Goal: Task Accomplishment & Management: Manage account settings

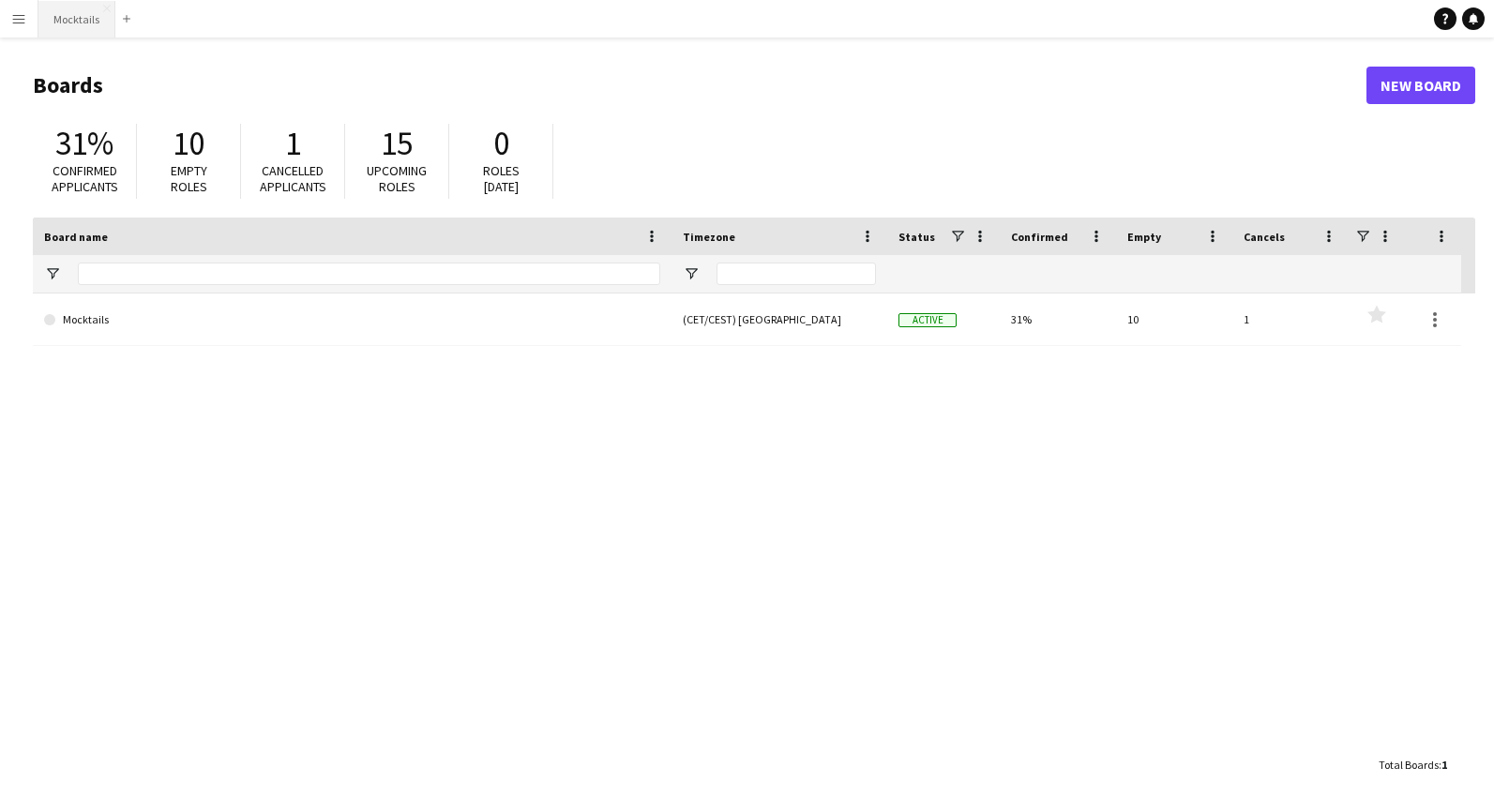
click at [87, 23] on button "Mocktails Close" at bounding box center [77, 19] width 77 height 36
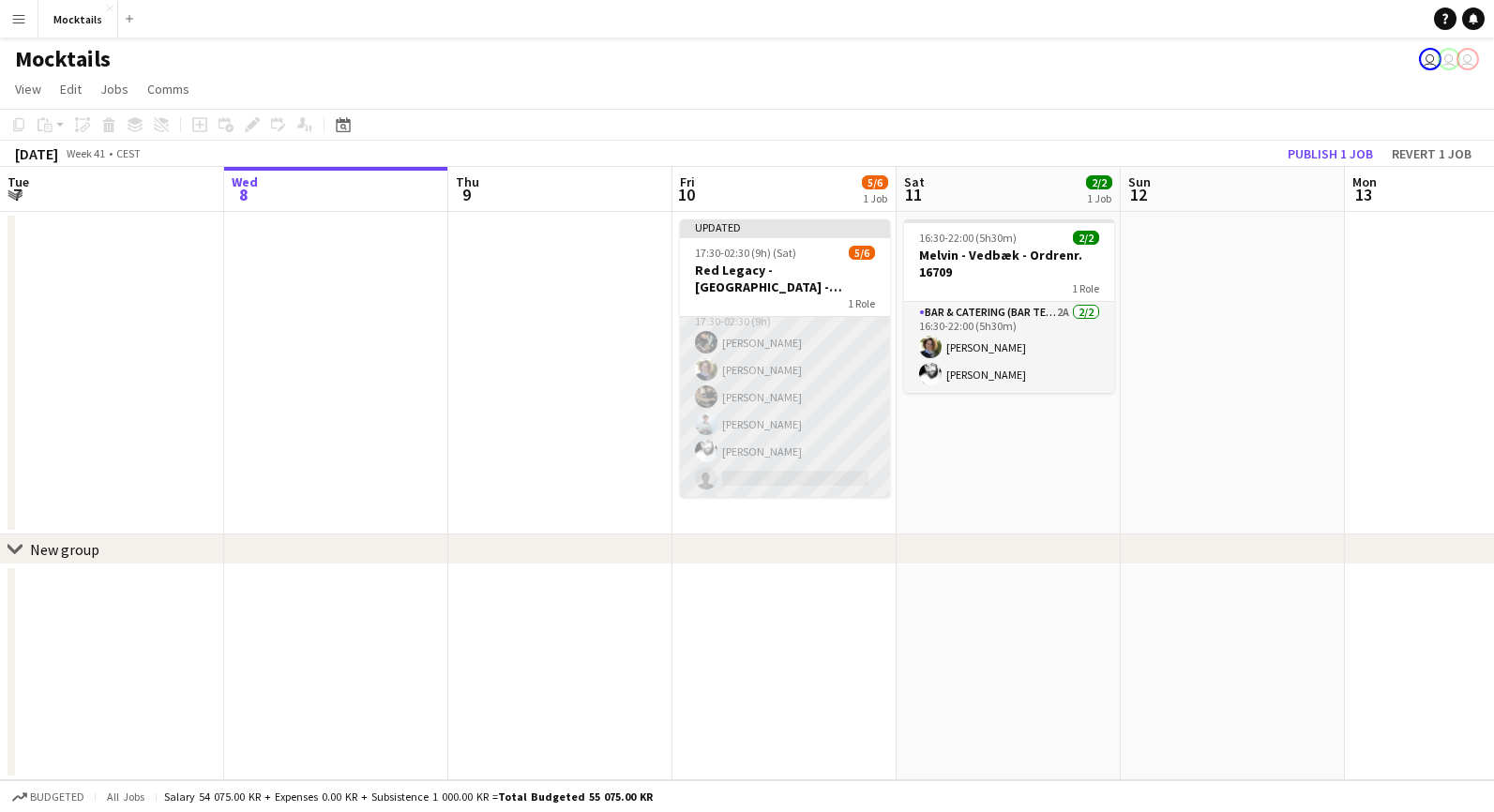
scroll to position [19, 0]
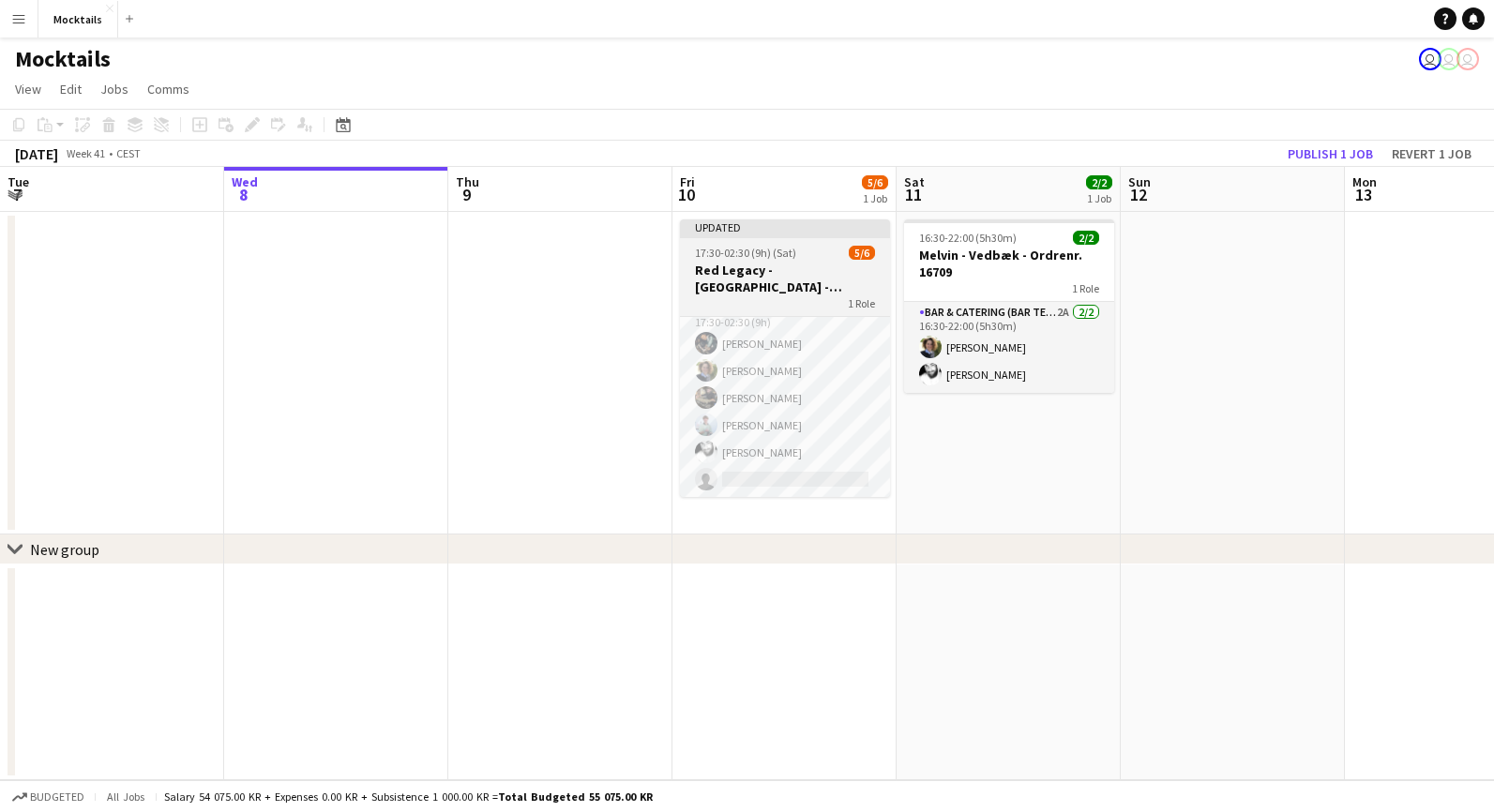
click at [780, 292] on h3 "Red Legacy - [GEOGRAPHIC_DATA] - Organic" at bounding box center [784, 279] width 210 height 34
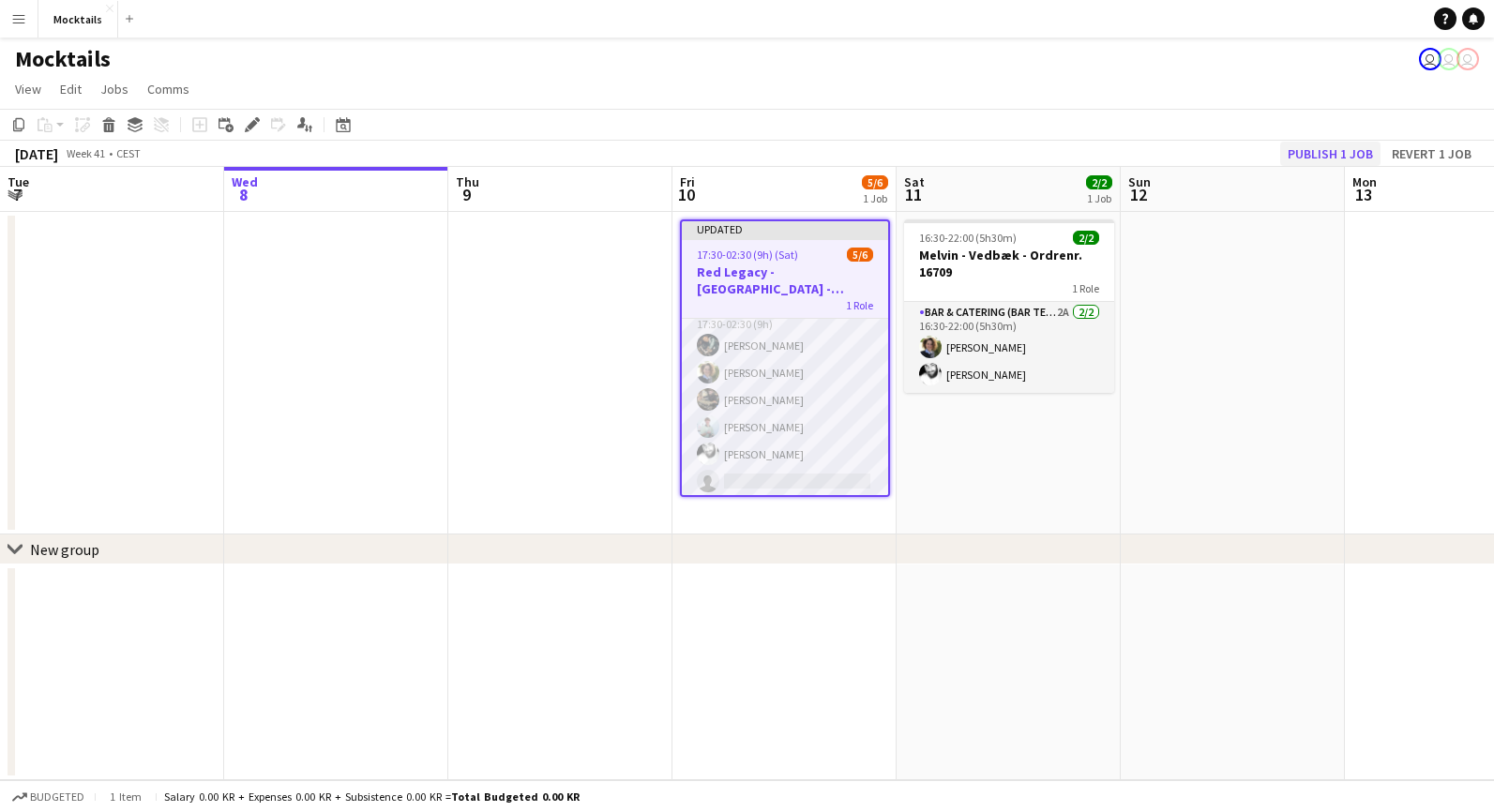
click at [1356, 156] on button "Publish 1 job" at bounding box center [1330, 154] width 101 height 25
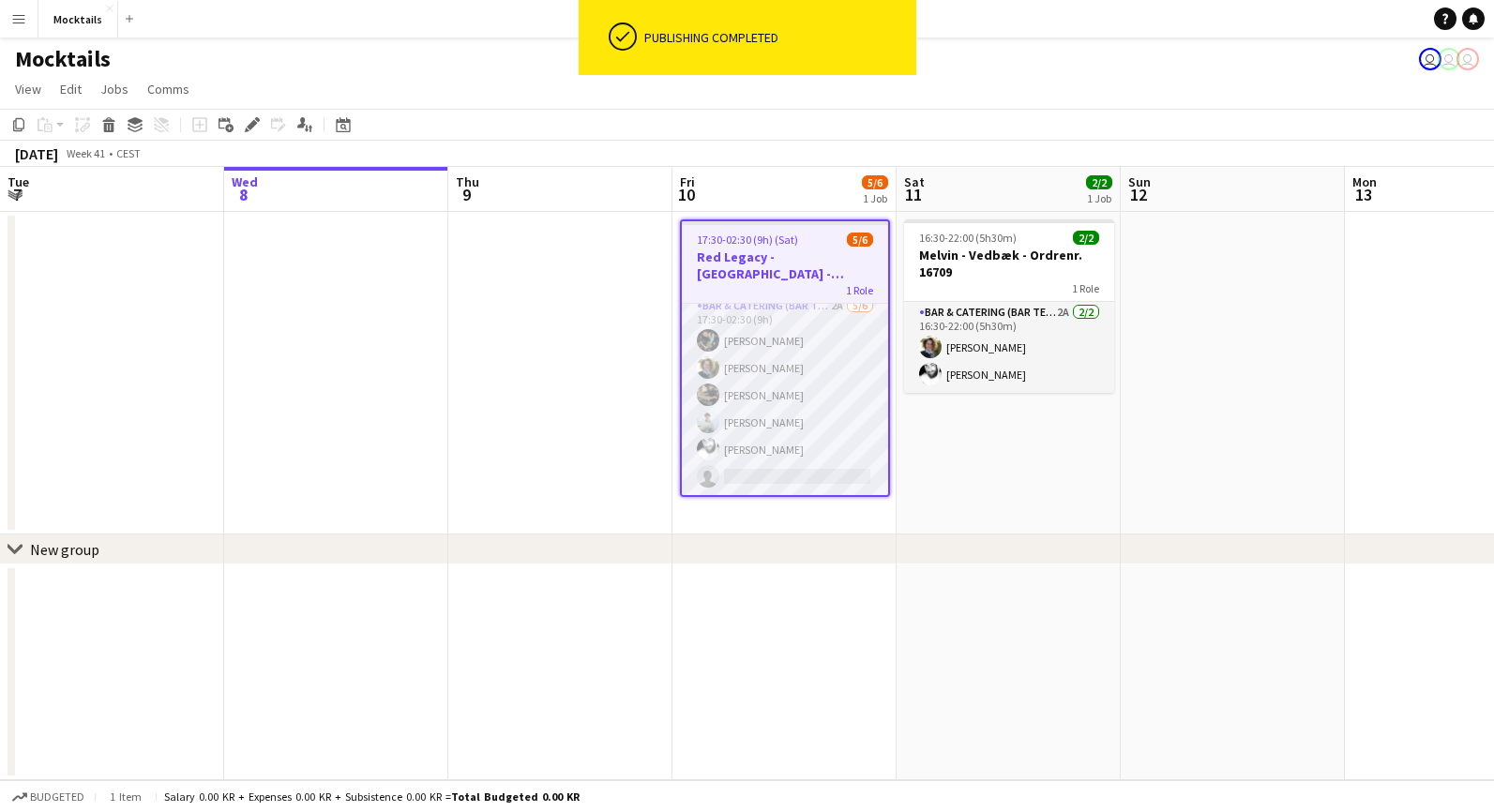
scroll to position [9, 0]
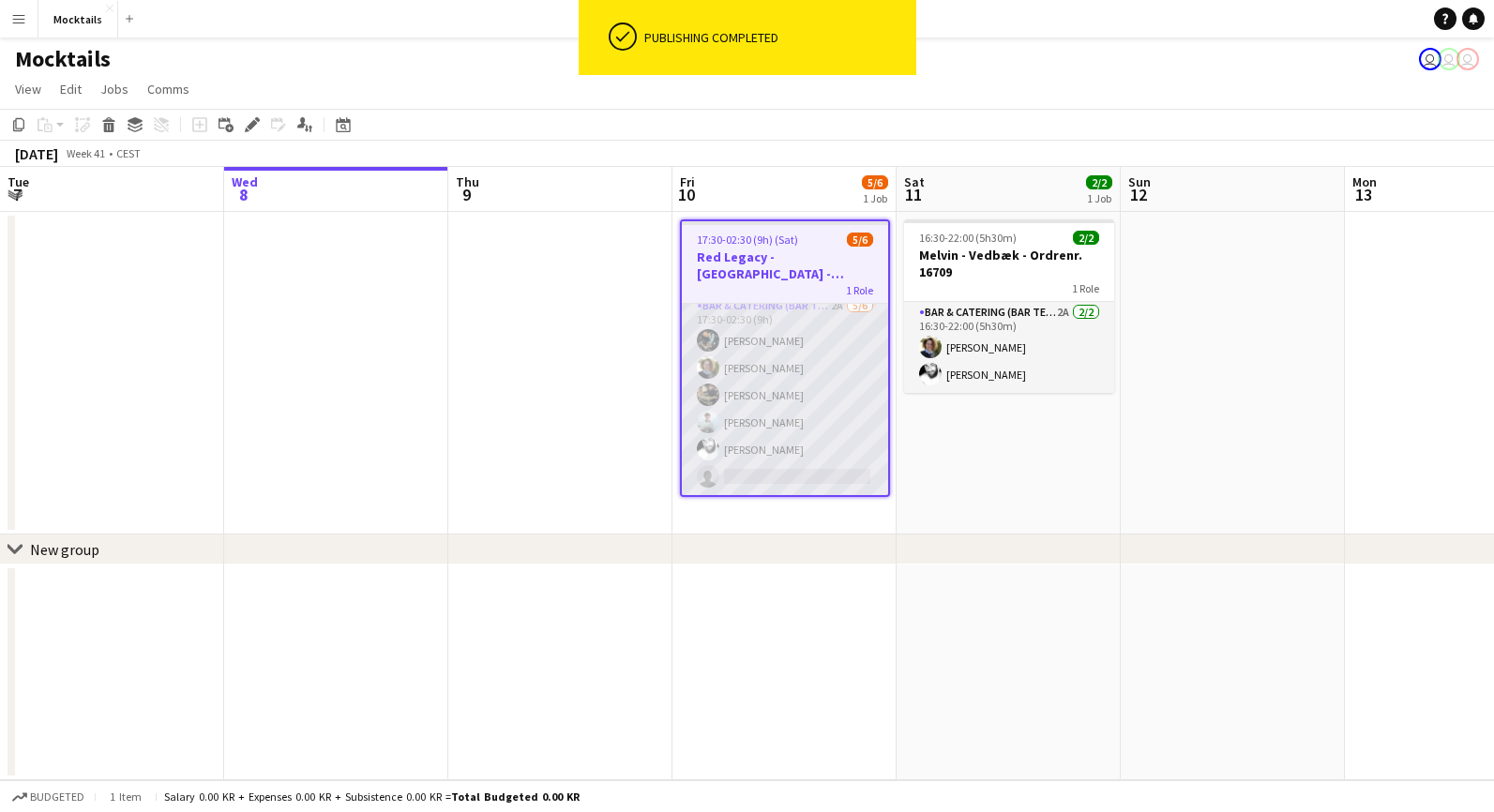
click at [786, 457] on app-card-role "Bar & Catering (Bar Tender) 2A [DATE] 17:30-02:30 (9h) [PERSON_NAME] [PERSON_NA…" at bounding box center [784, 395] width 206 height 200
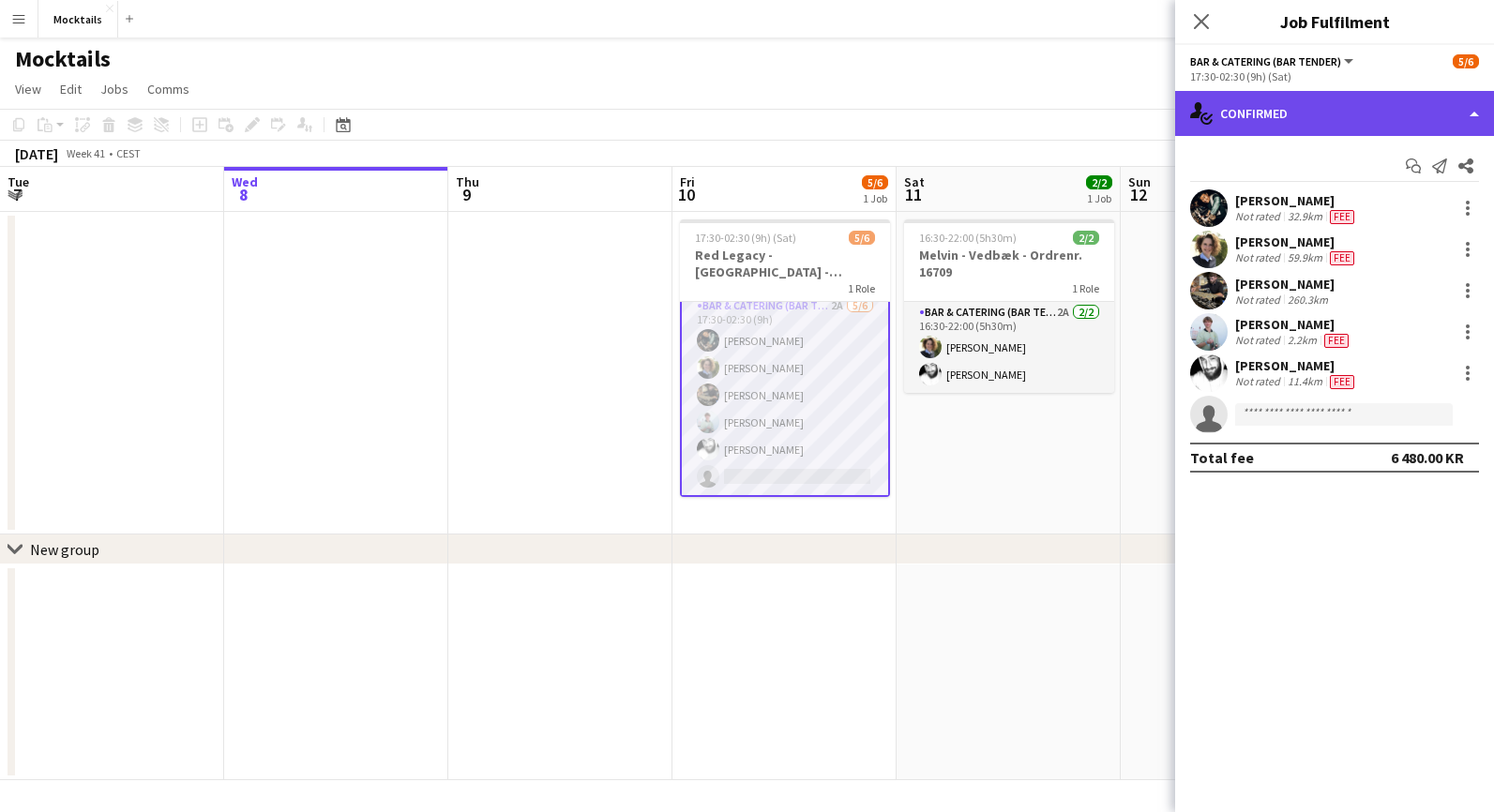
click at [1248, 132] on div "single-neutral-actions-check-2 Confirmed" at bounding box center [1335, 113] width 319 height 45
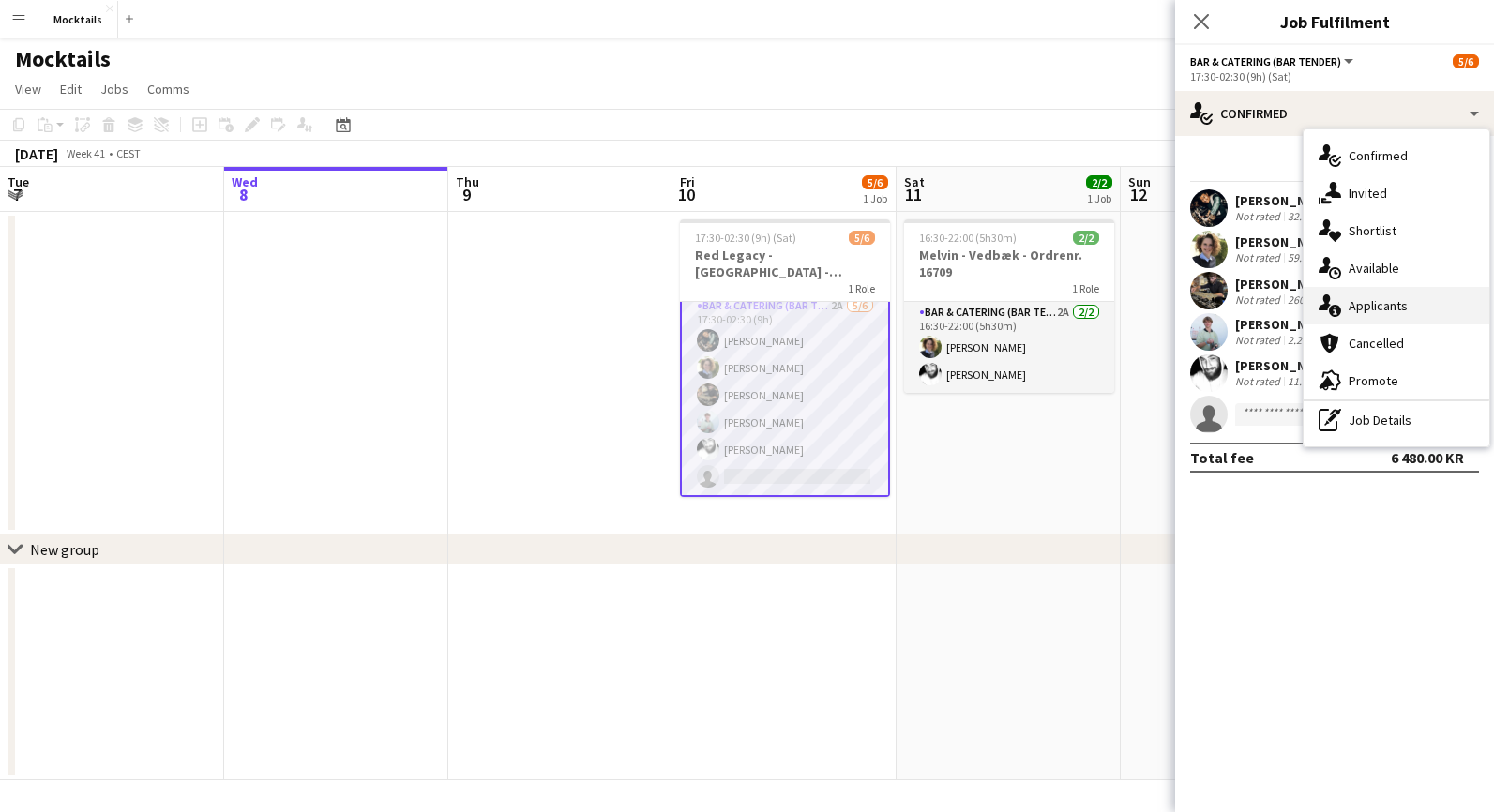
click at [1370, 309] on span "Applicants" at bounding box center [1379, 305] width 59 height 17
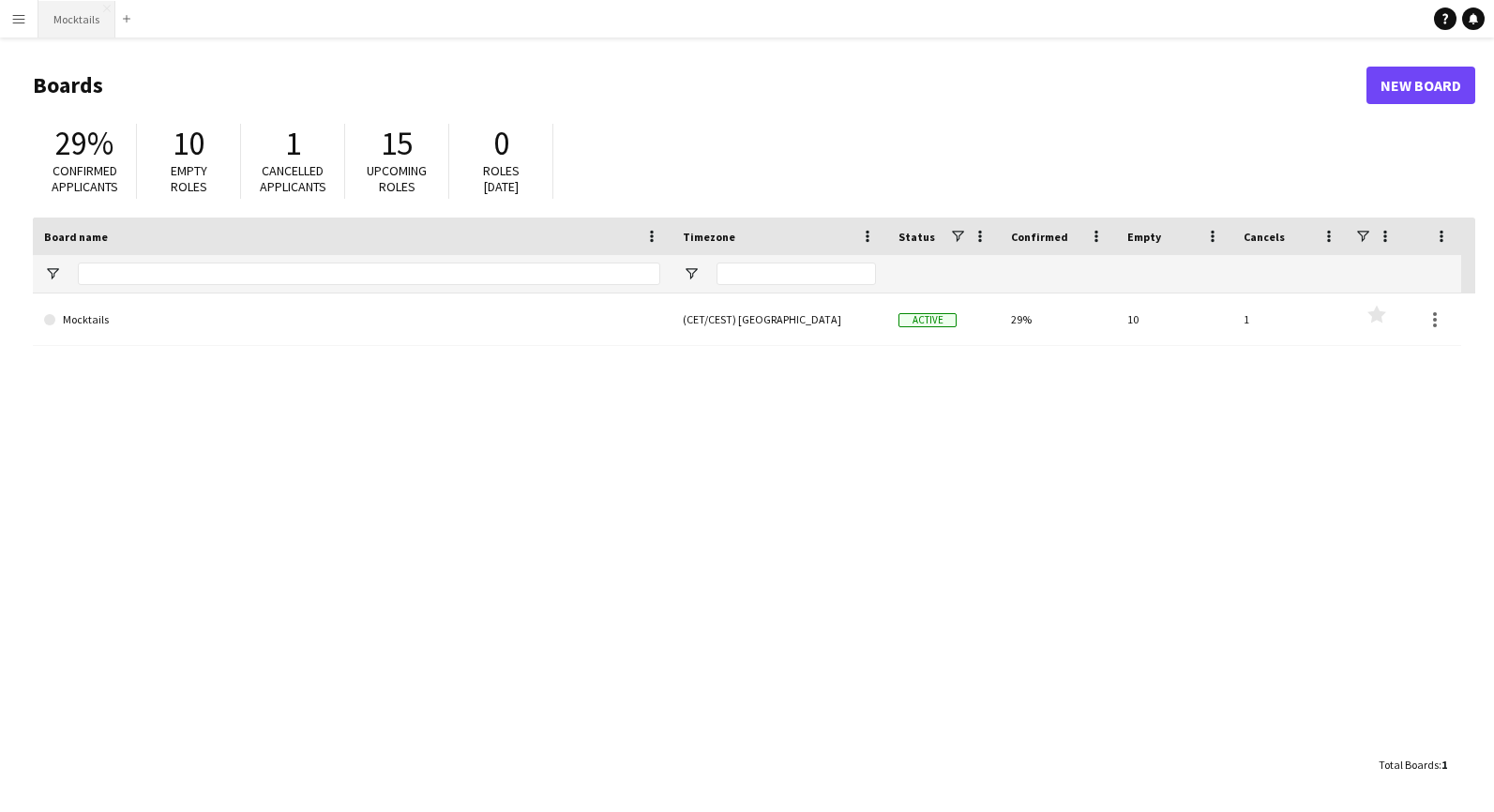
click at [64, 22] on button "Mocktails Close" at bounding box center [77, 19] width 77 height 36
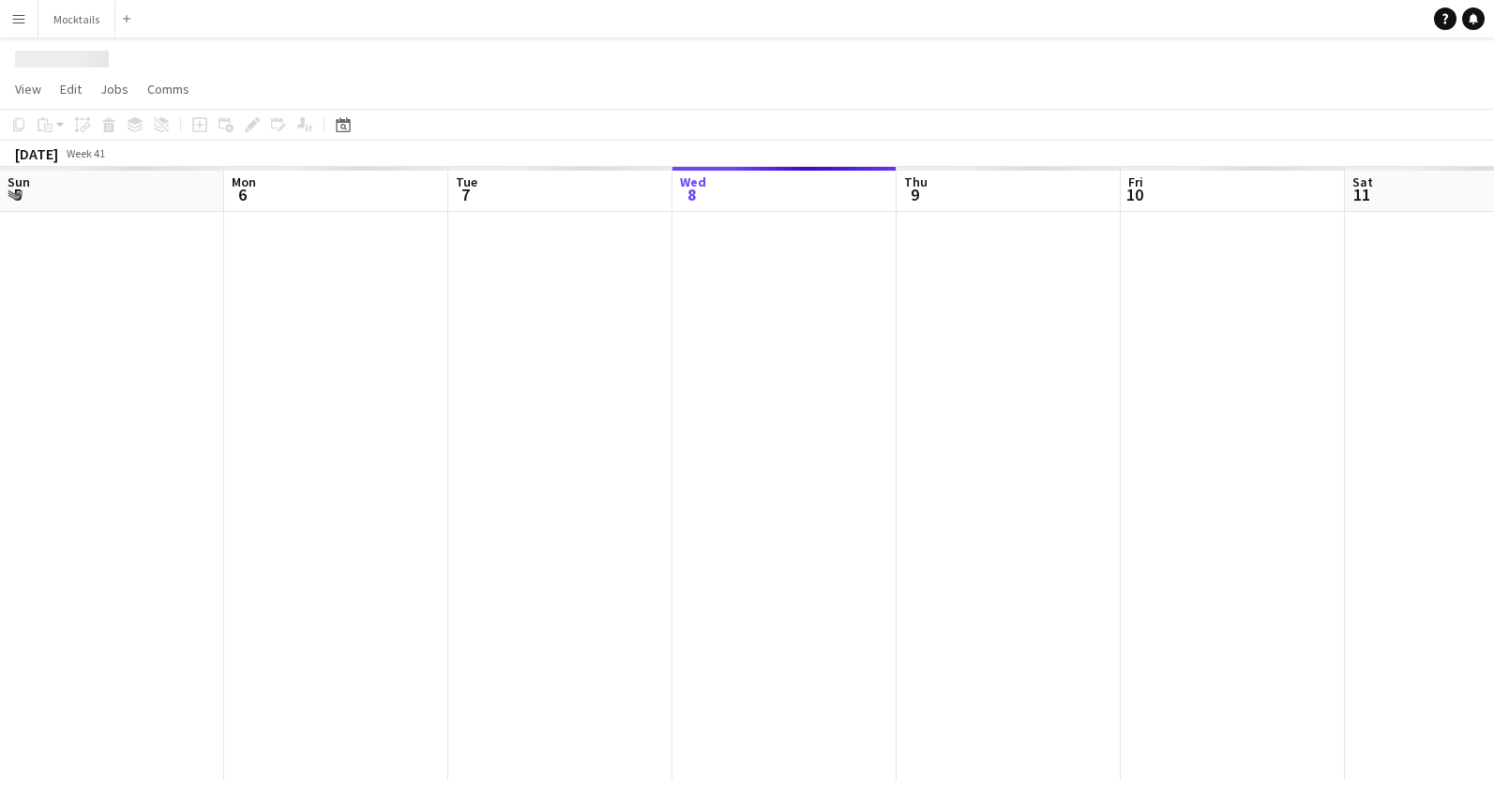
scroll to position [0, 448]
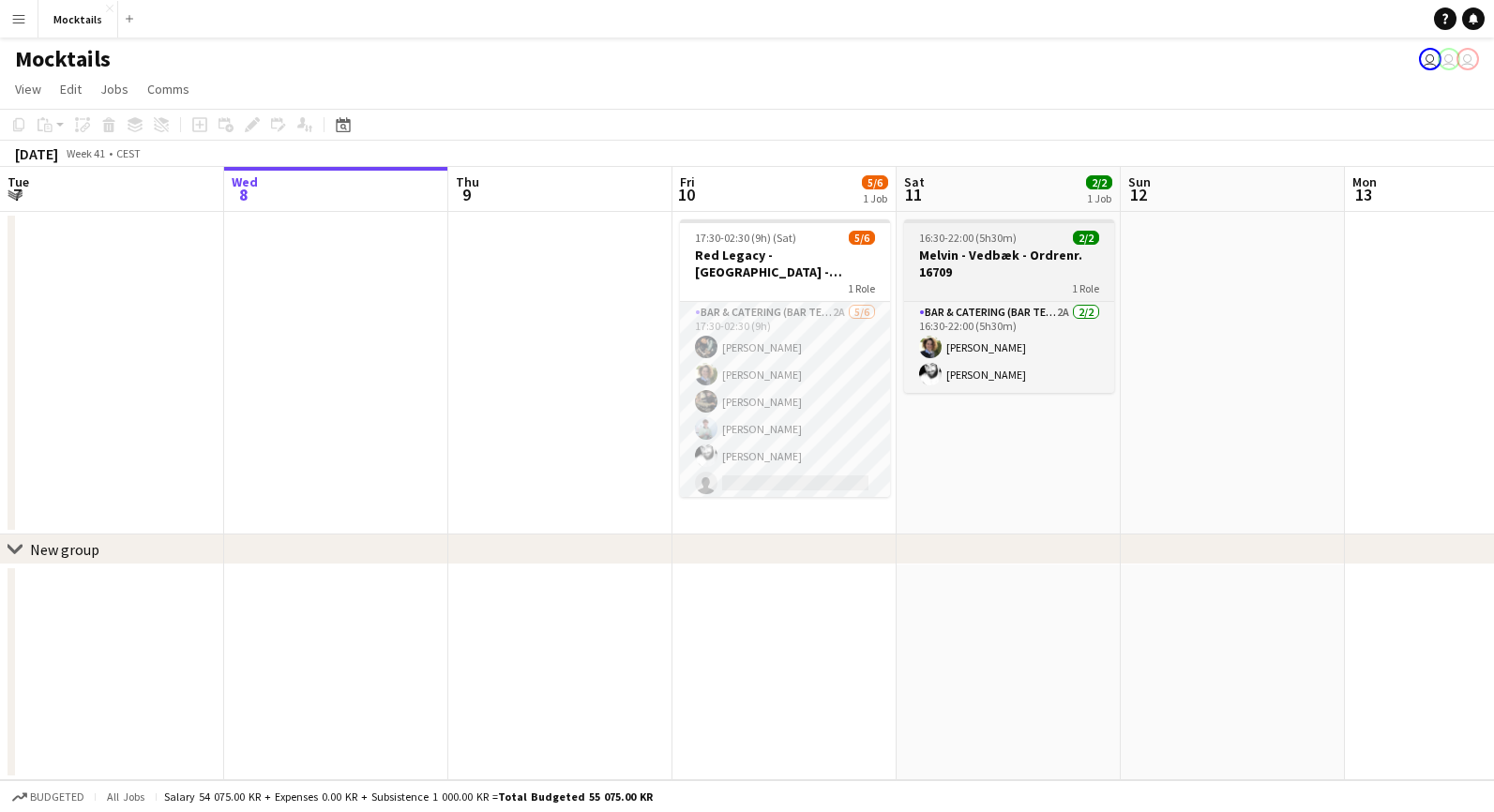
click at [1000, 273] on h3 "Melvin - Vedbæk - Ordrenr. 16709" at bounding box center [1009, 263] width 210 height 34
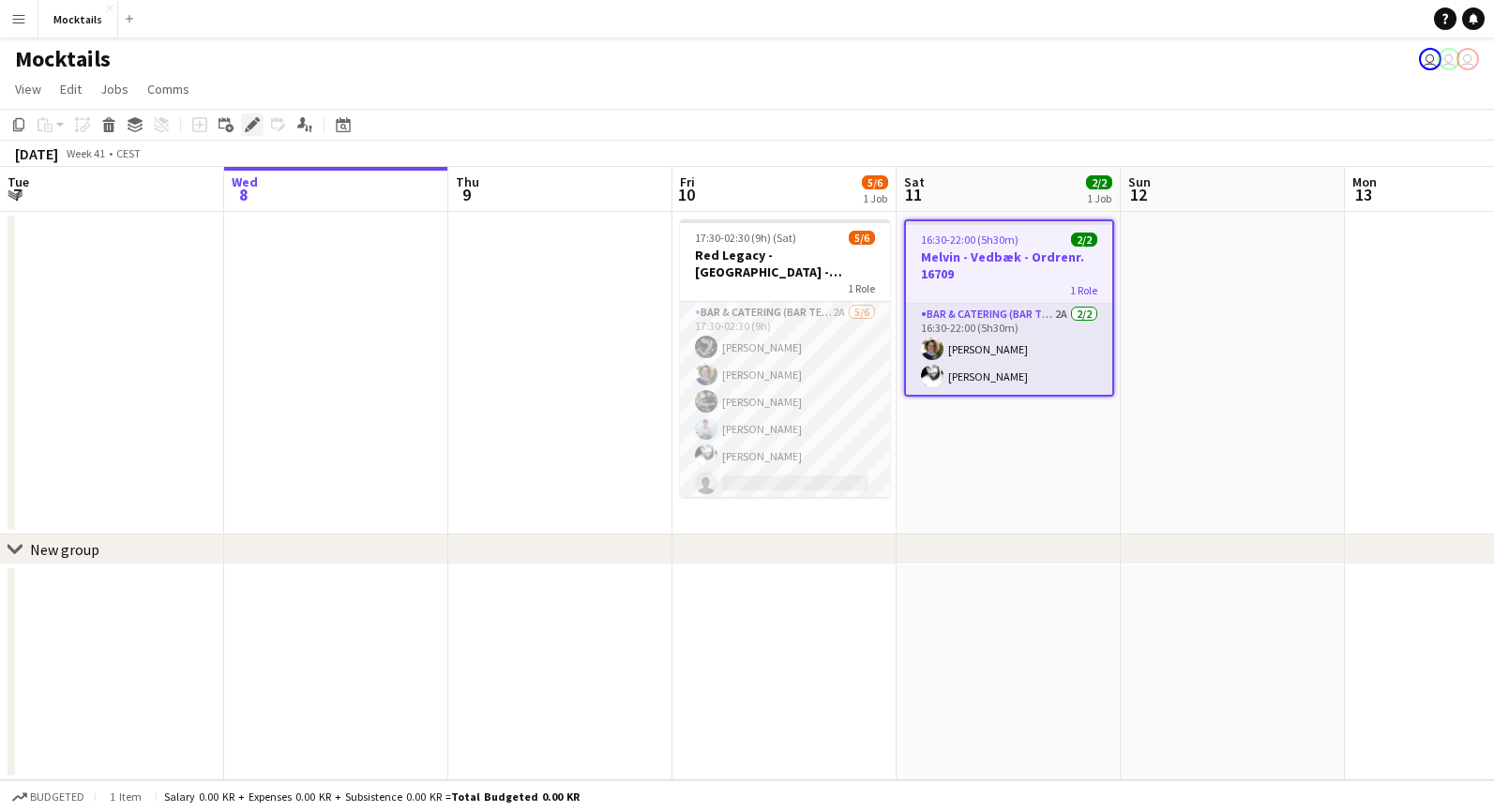
click at [253, 129] on icon "Edit" at bounding box center [251, 124] width 15 height 15
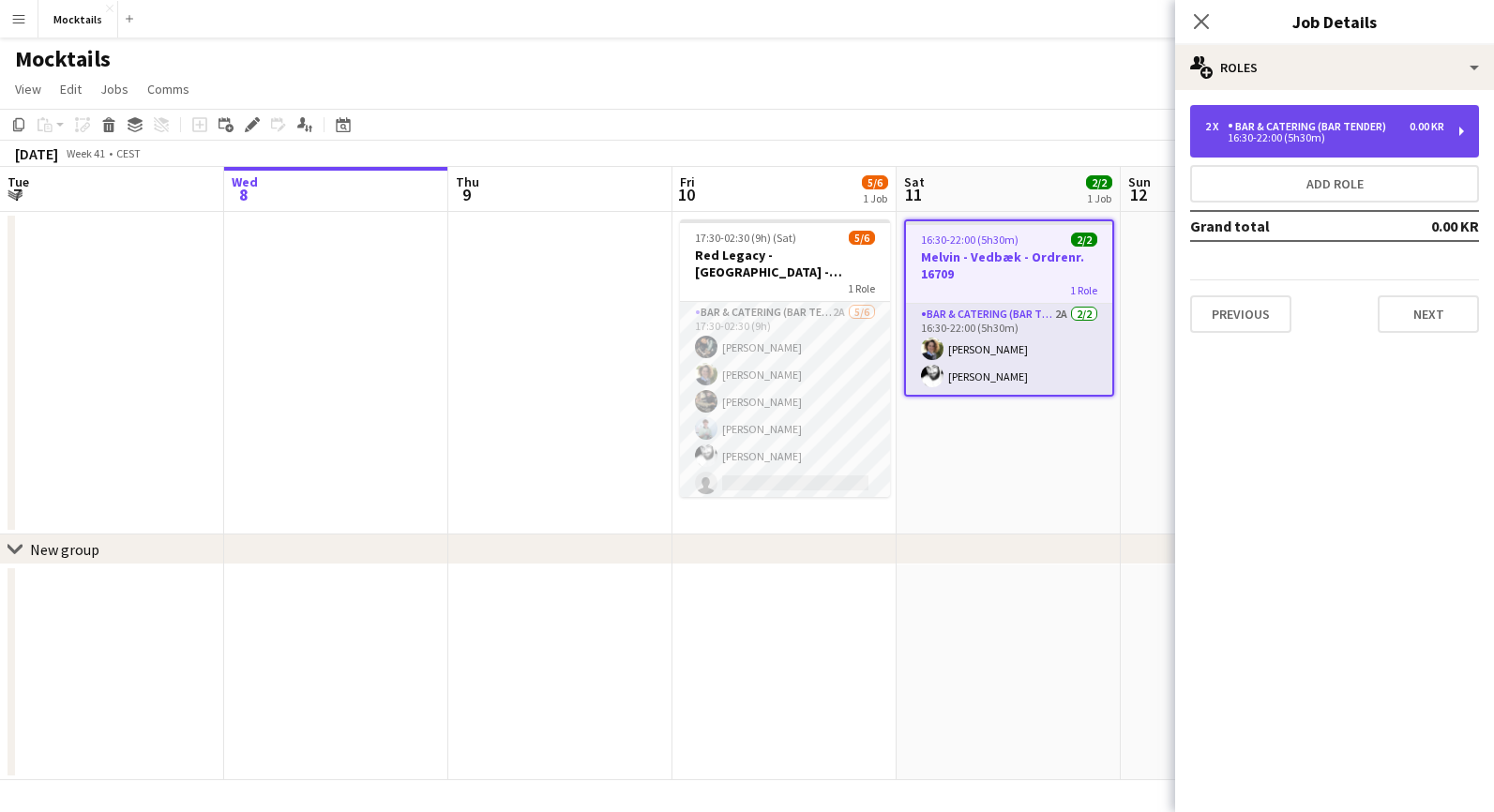
click at [1286, 138] on div "16:30-22:00 (5h30m)" at bounding box center [1324, 138] width 239 height 10
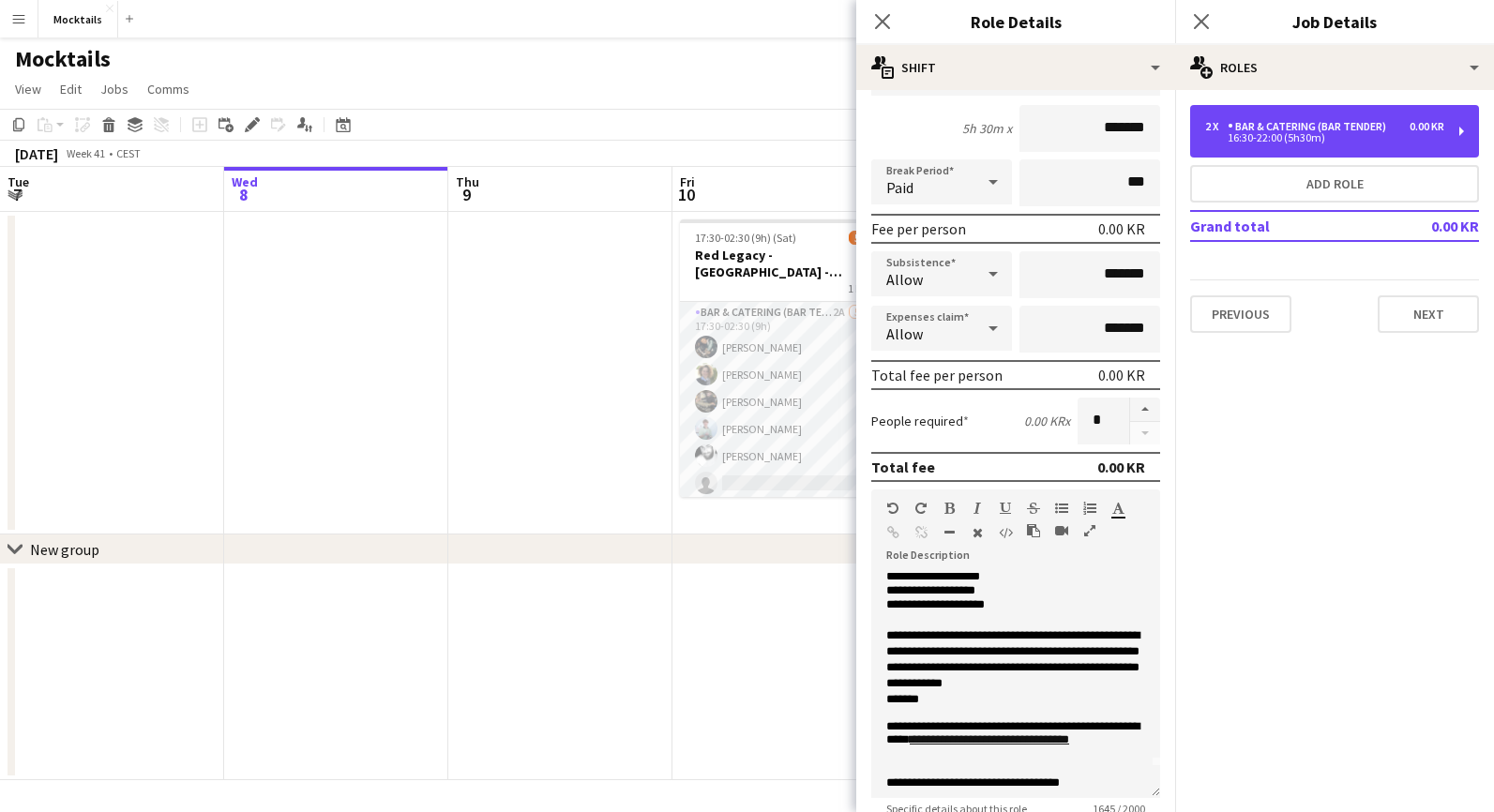
scroll to position [24, 0]
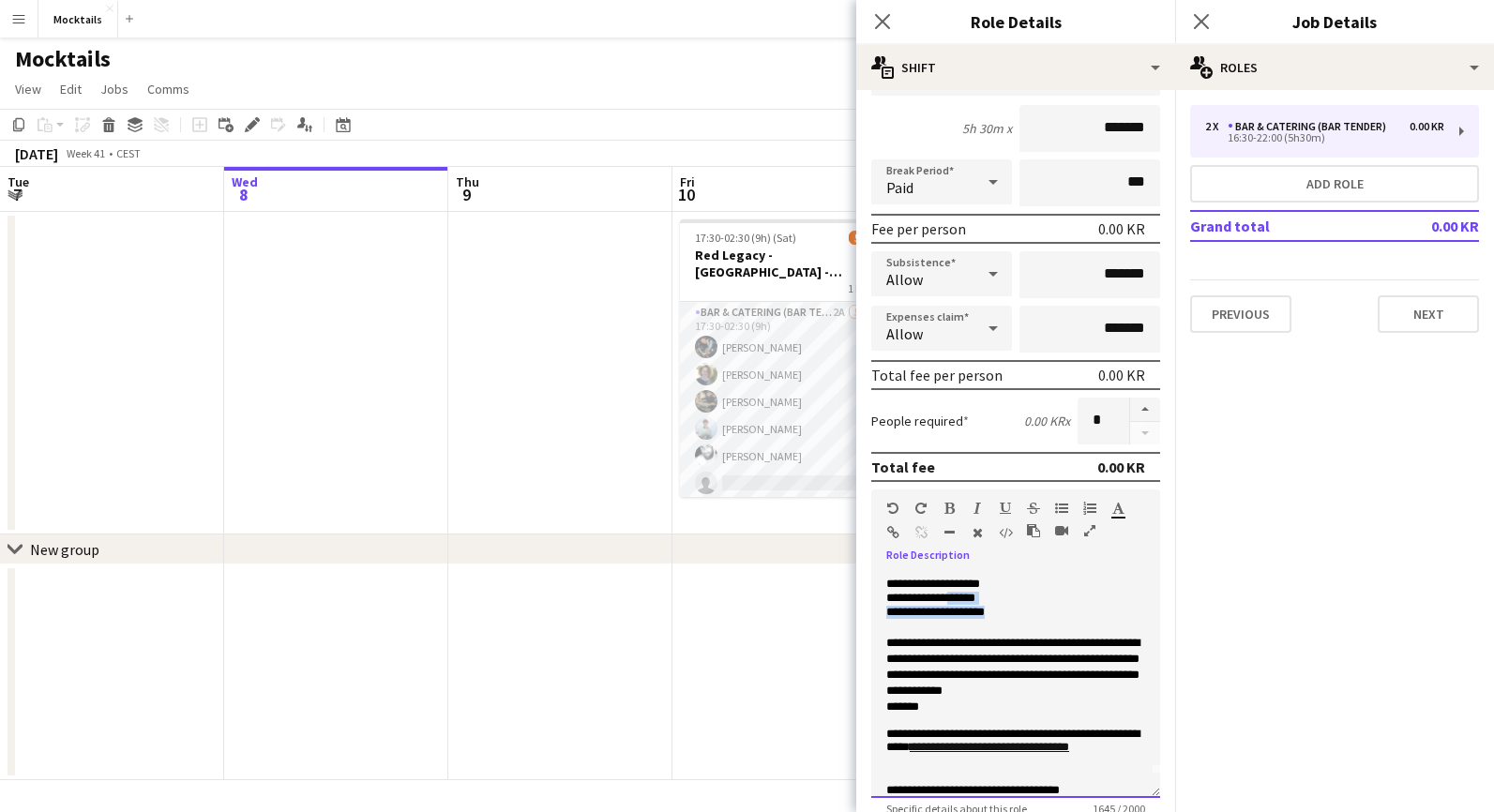
drag, startPoint x: 962, startPoint y: 596, endPoint x: 1025, endPoint y: 616, distance: 66.1
click at [1025, 616] on div "**********" at bounding box center [1015, 686] width 289 height 225
click at [1025, 616] on p "**********" at bounding box center [1016, 613] width 259 height 14
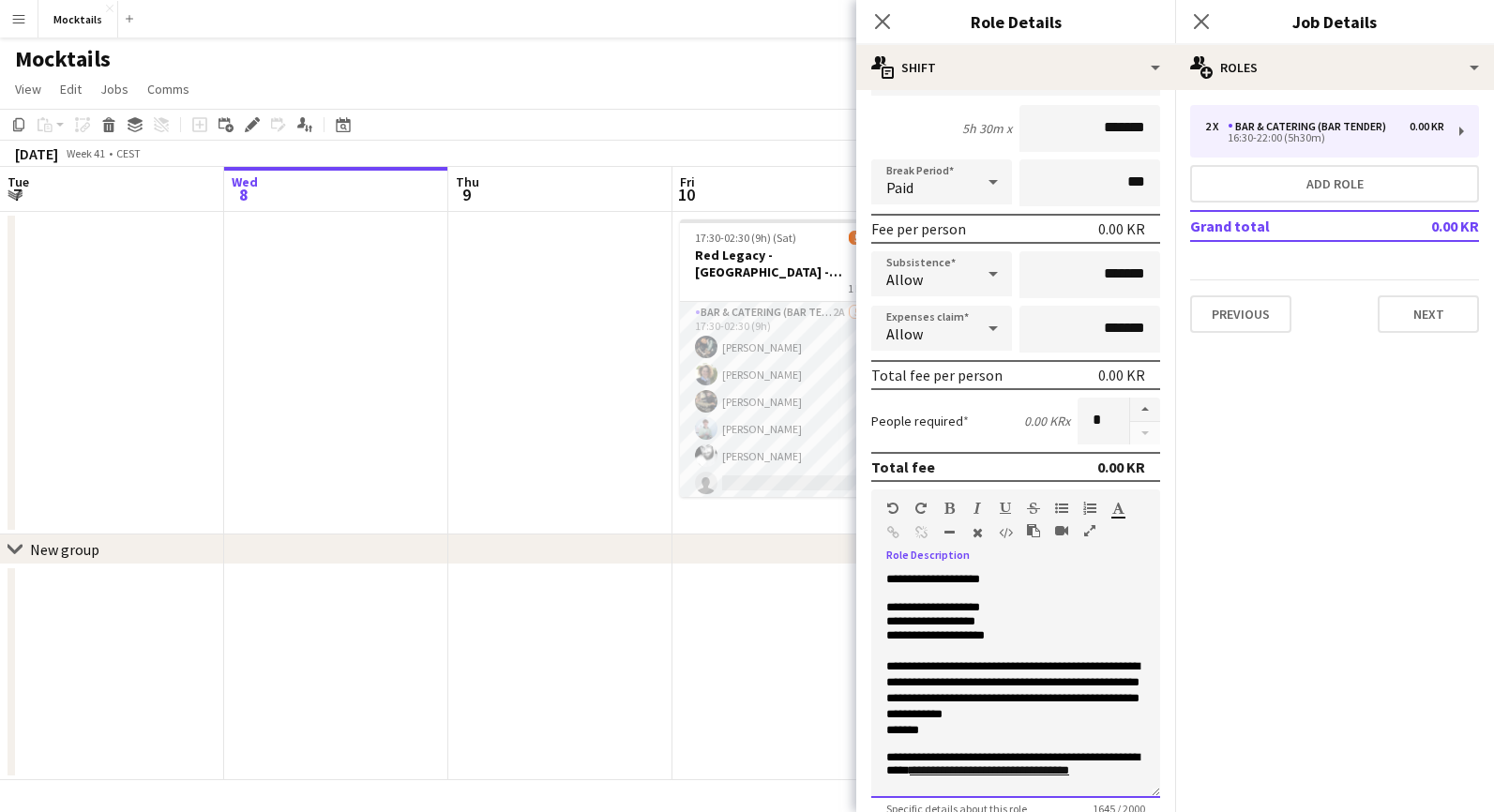
scroll to position [0, 0]
click at [880, 29] on icon "Close pop-in" at bounding box center [882, 21] width 18 height 18
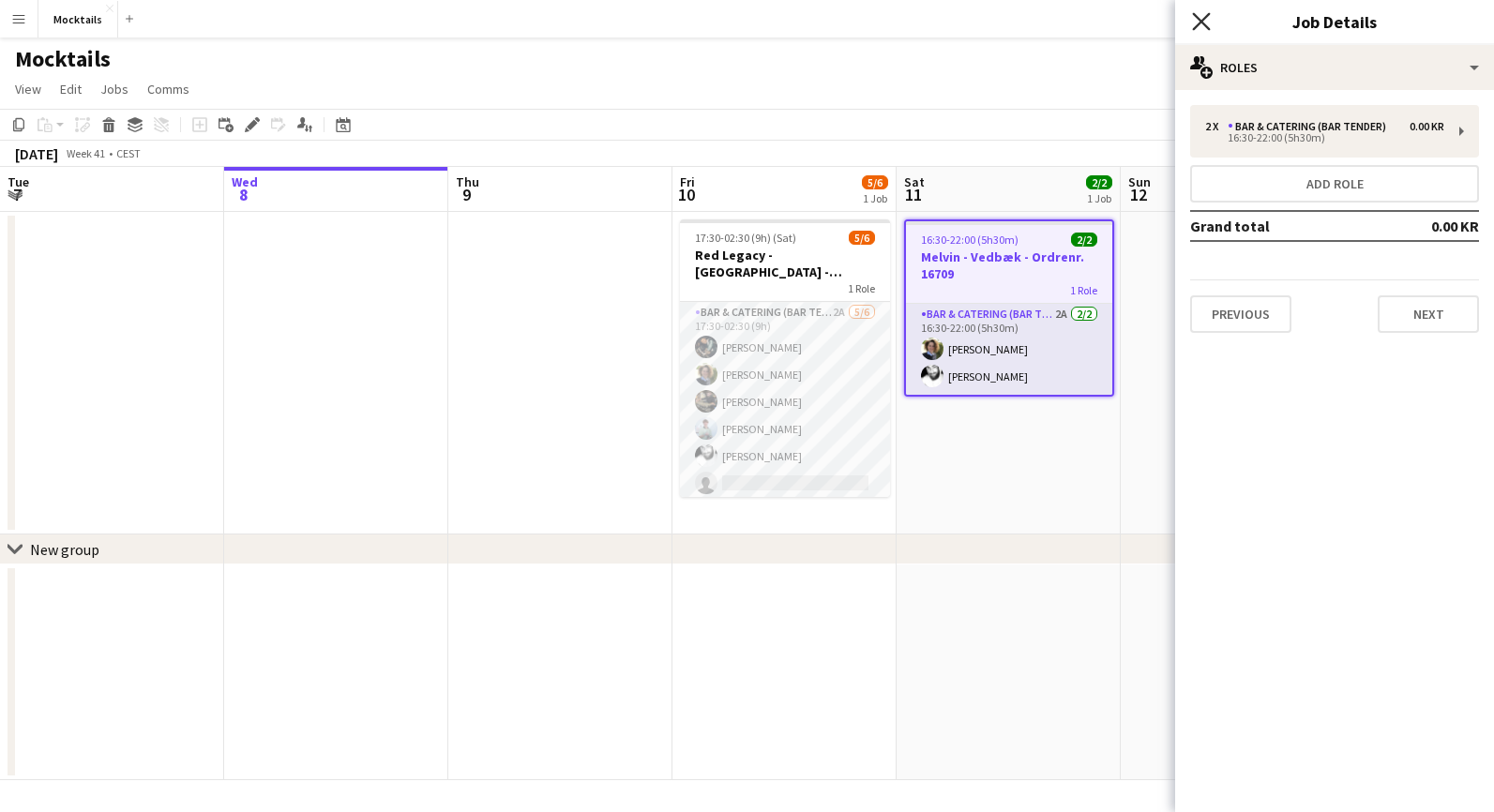
click at [1201, 25] on icon "Close pop-in" at bounding box center [1201, 21] width 18 height 18
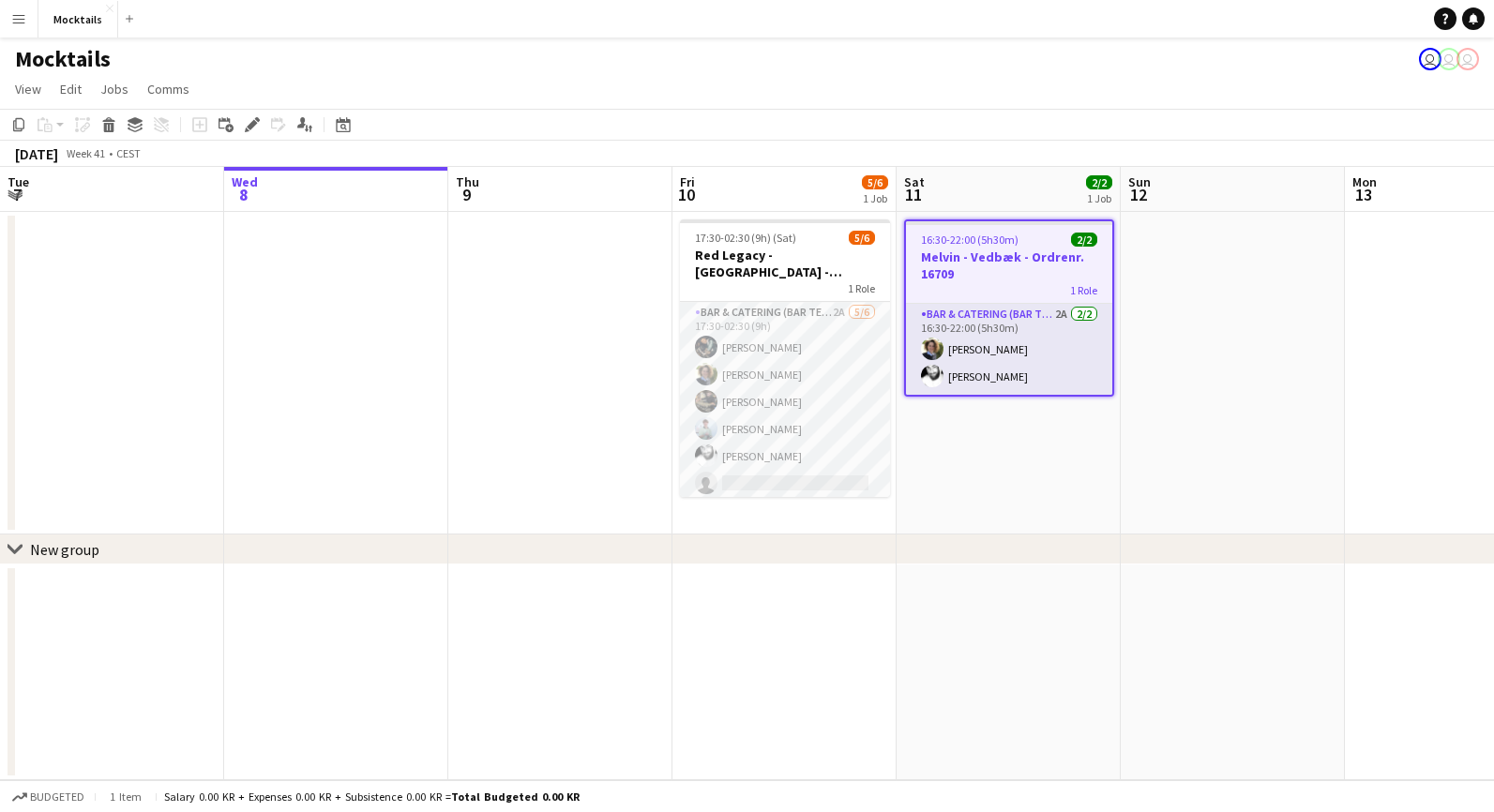
click at [1029, 88] on app-page-menu "View Day view expanded Day view collapsed Month view Date picker Jump to today …" at bounding box center [747, 91] width 1494 height 35
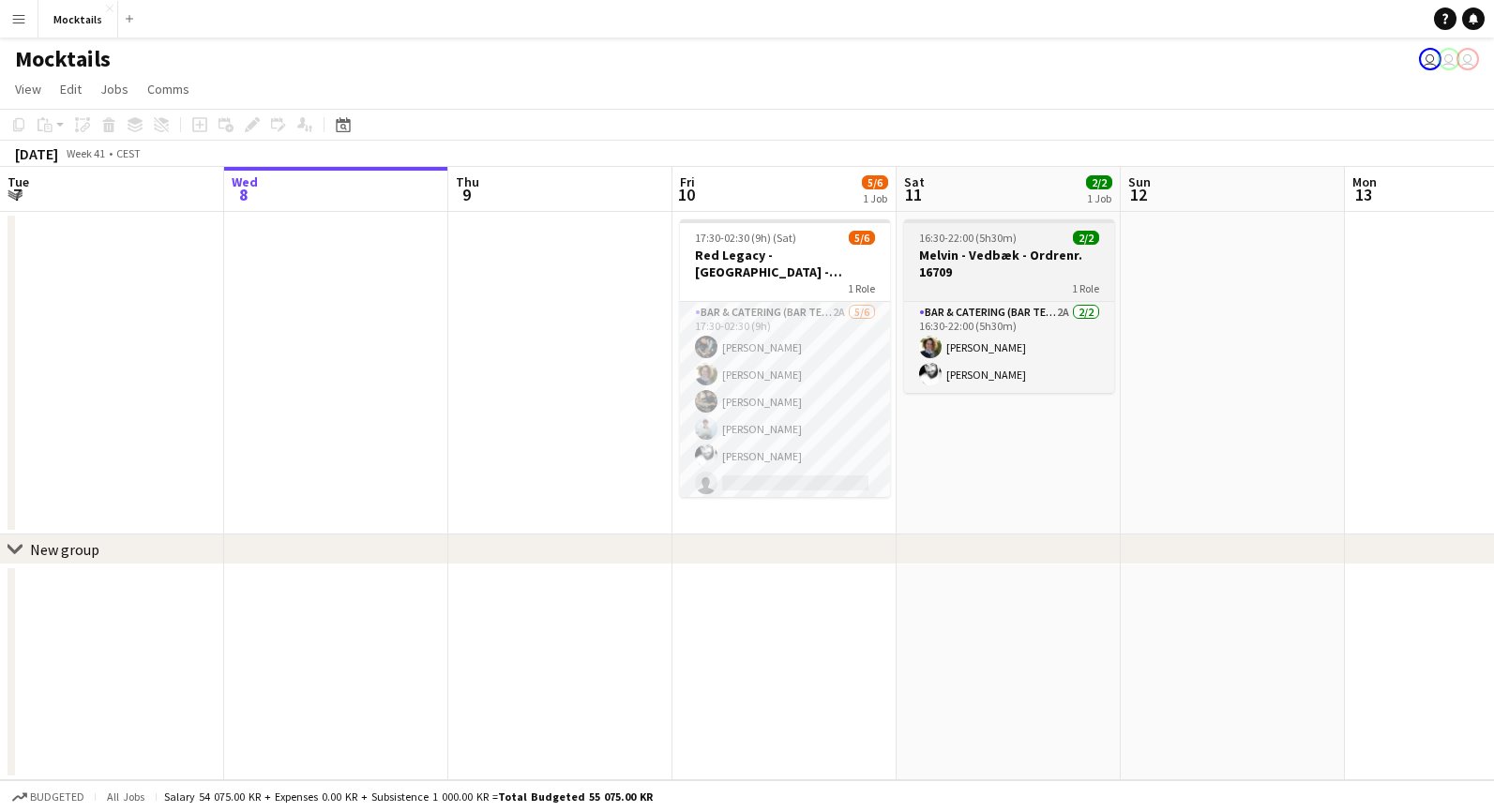
click at [1011, 257] on h3 "Melvin - Vedbæk - Ordrenr. 16709" at bounding box center [1009, 263] width 210 height 34
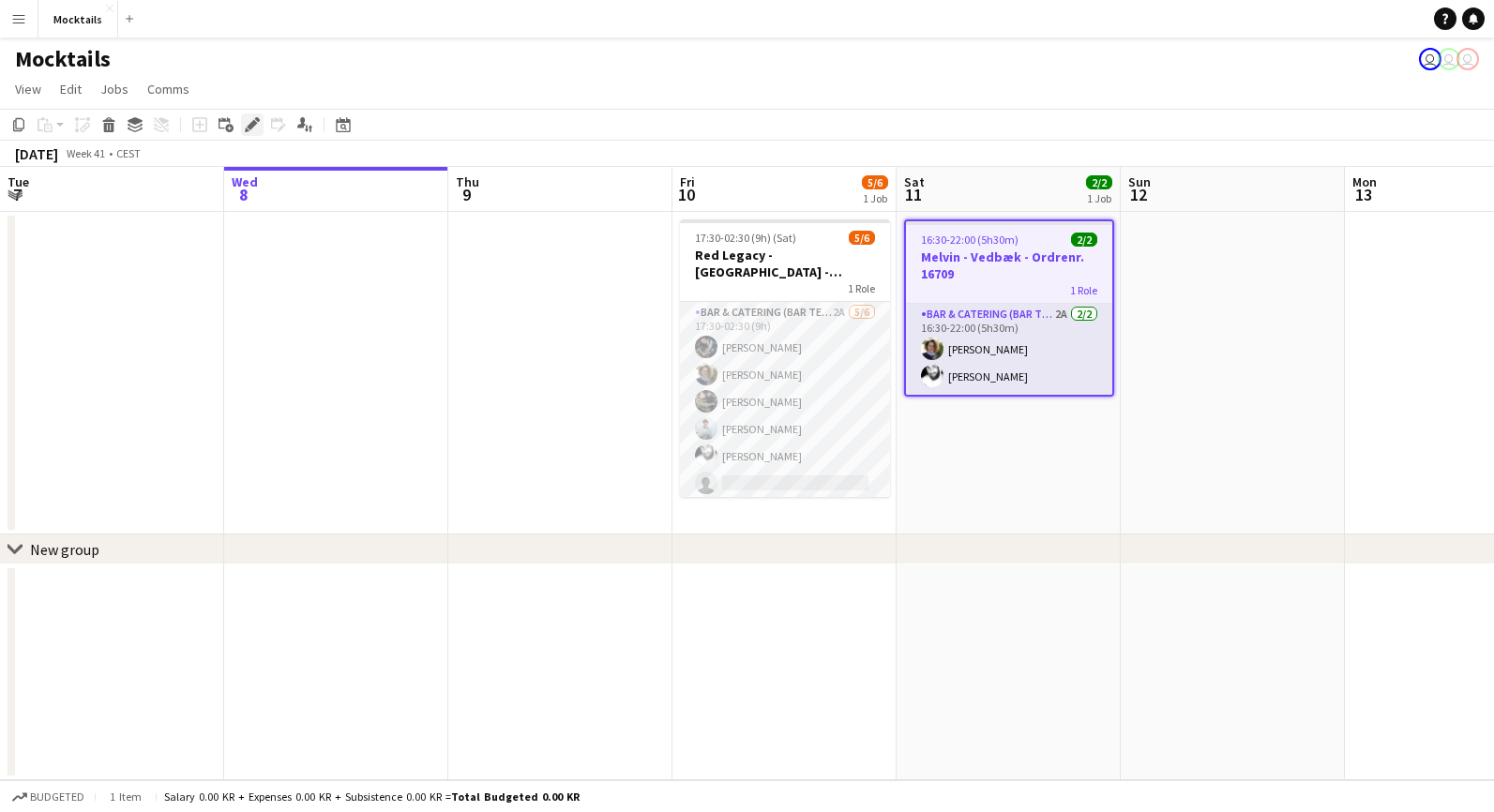
click at [251, 125] on icon at bounding box center [251, 125] width 10 height 10
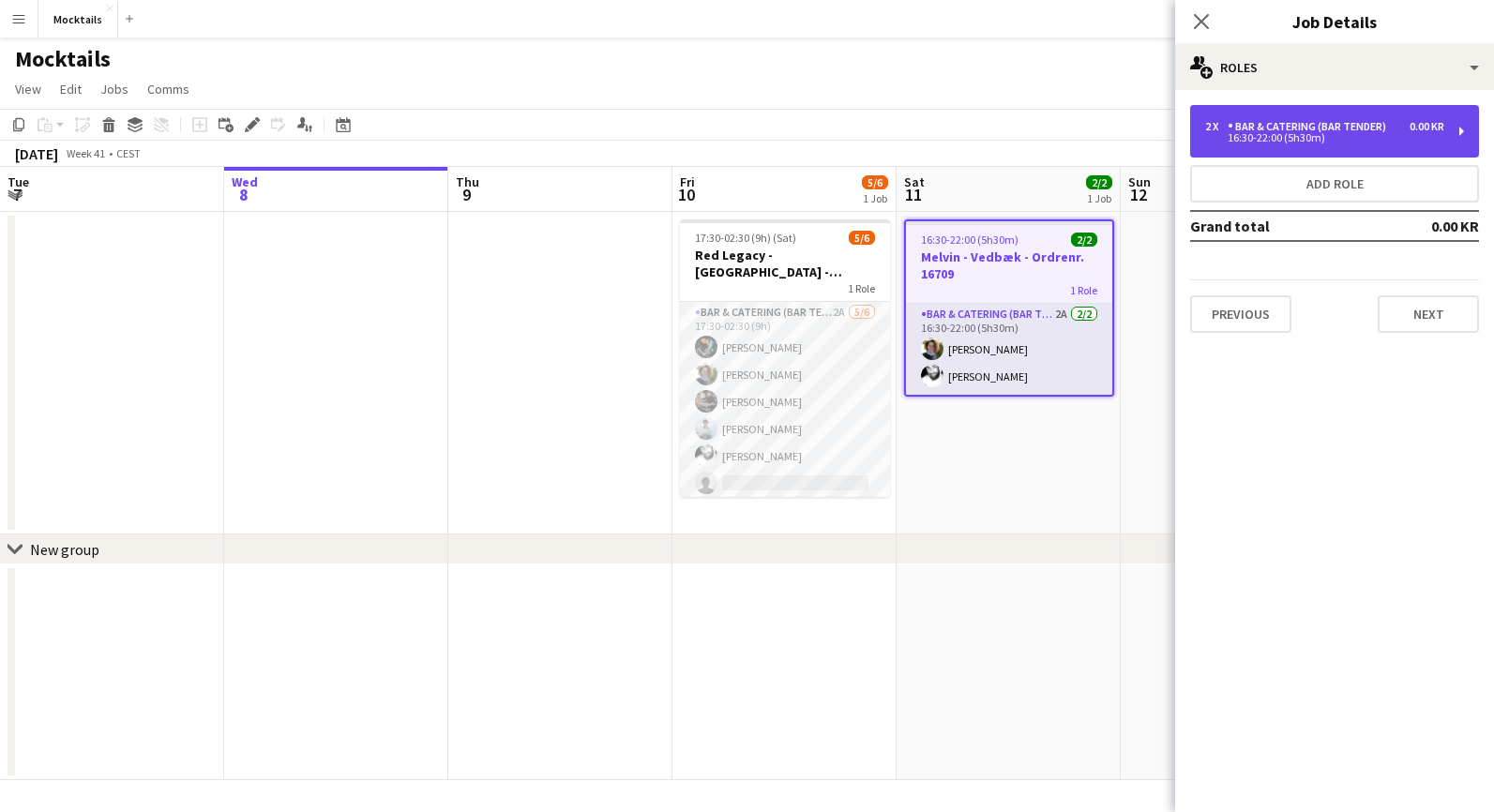
click at [1277, 123] on div "Bar & Catering (Bar Tender)" at bounding box center [1311, 126] width 166 height 13
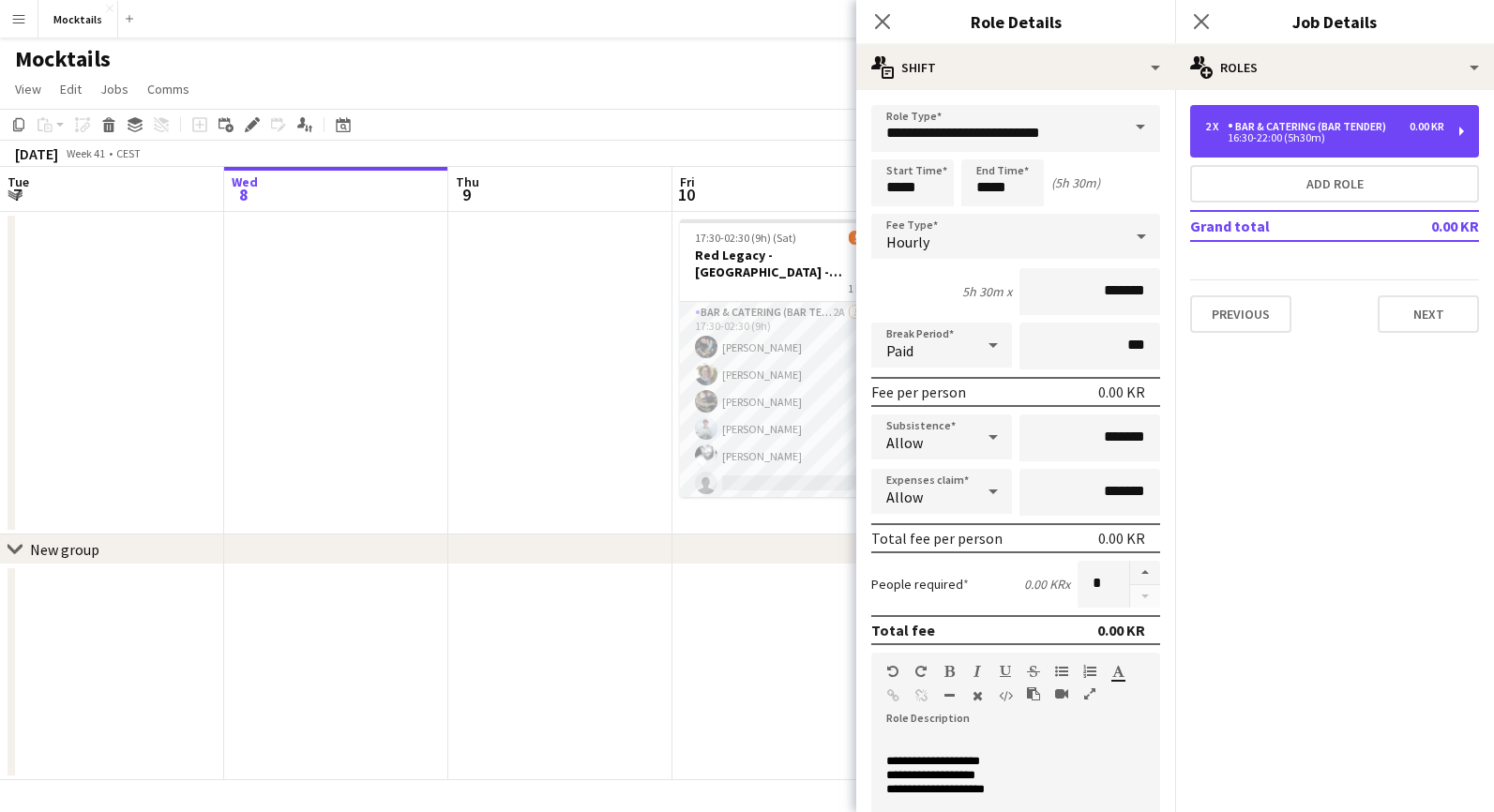
scroll to position [8, 0]
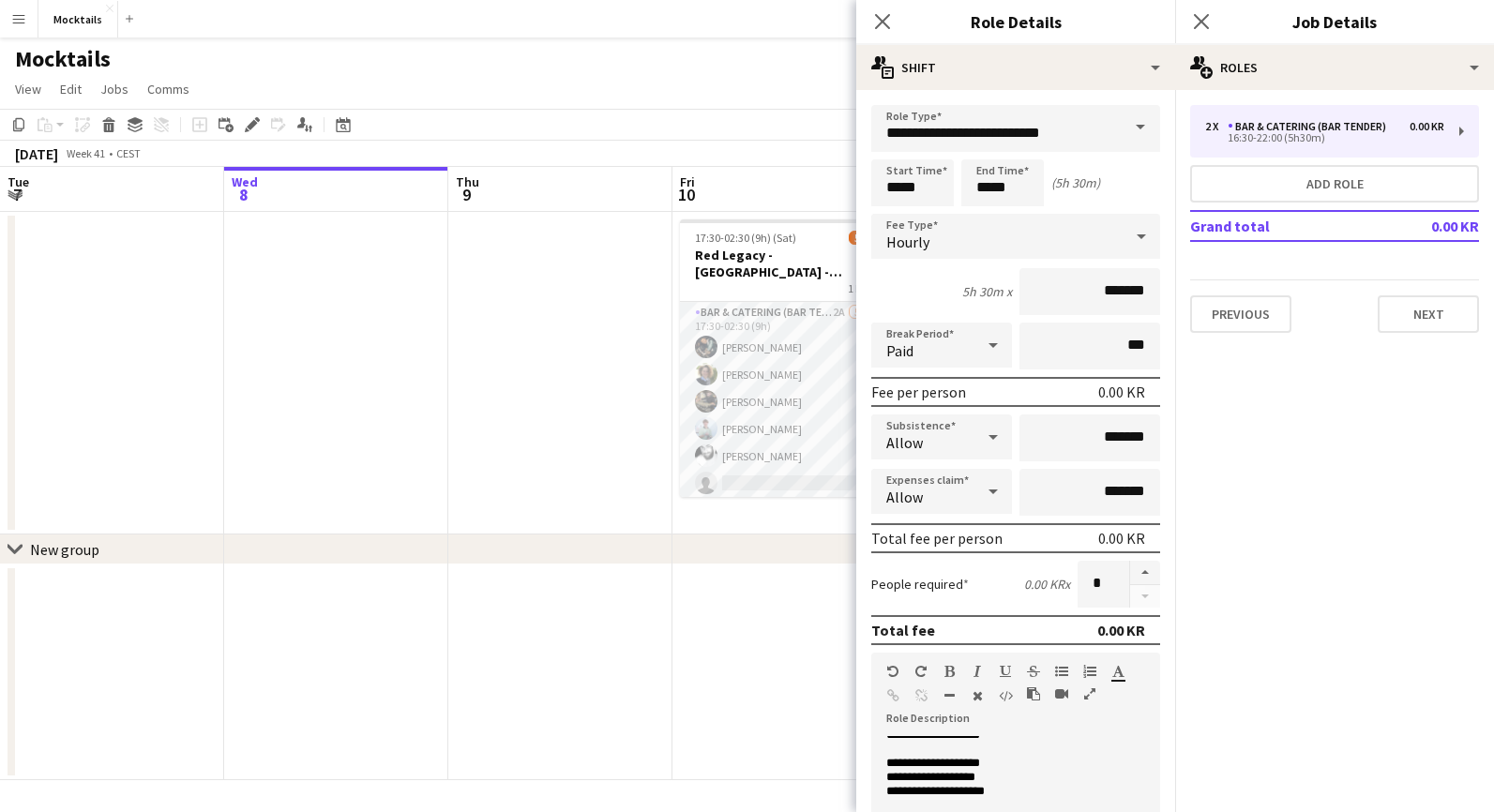
click at [1047, 790] on p "**********" at bounding box center [1016, 792] width 259 height 14
click at [878, 25] on icon "Close pop-in" at bounding box center [882, 21] width 18 height 18
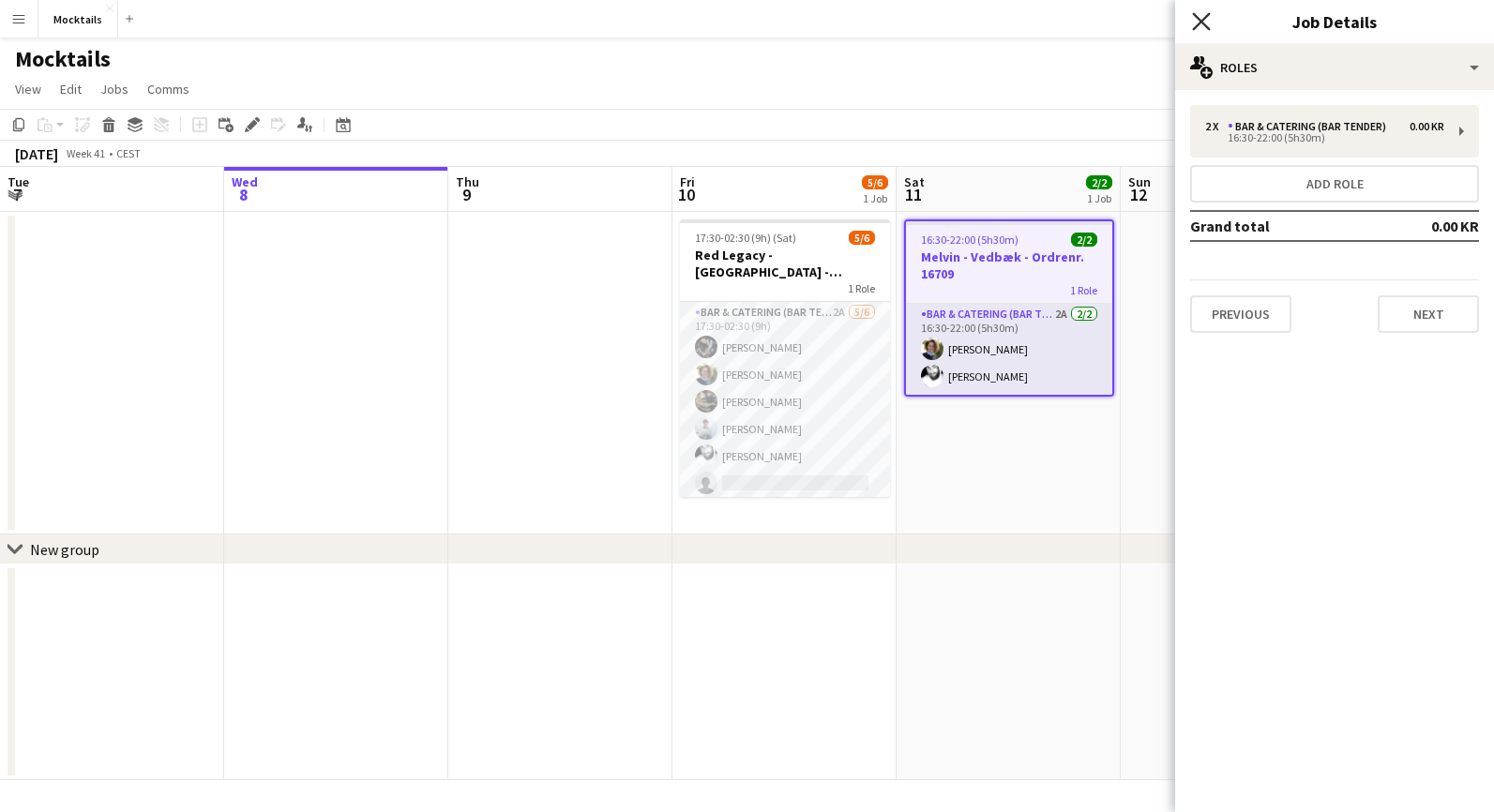
click at [1195, 20] on icon "Close pop-in" at bounding box center [1201, 21] width 18 height 18
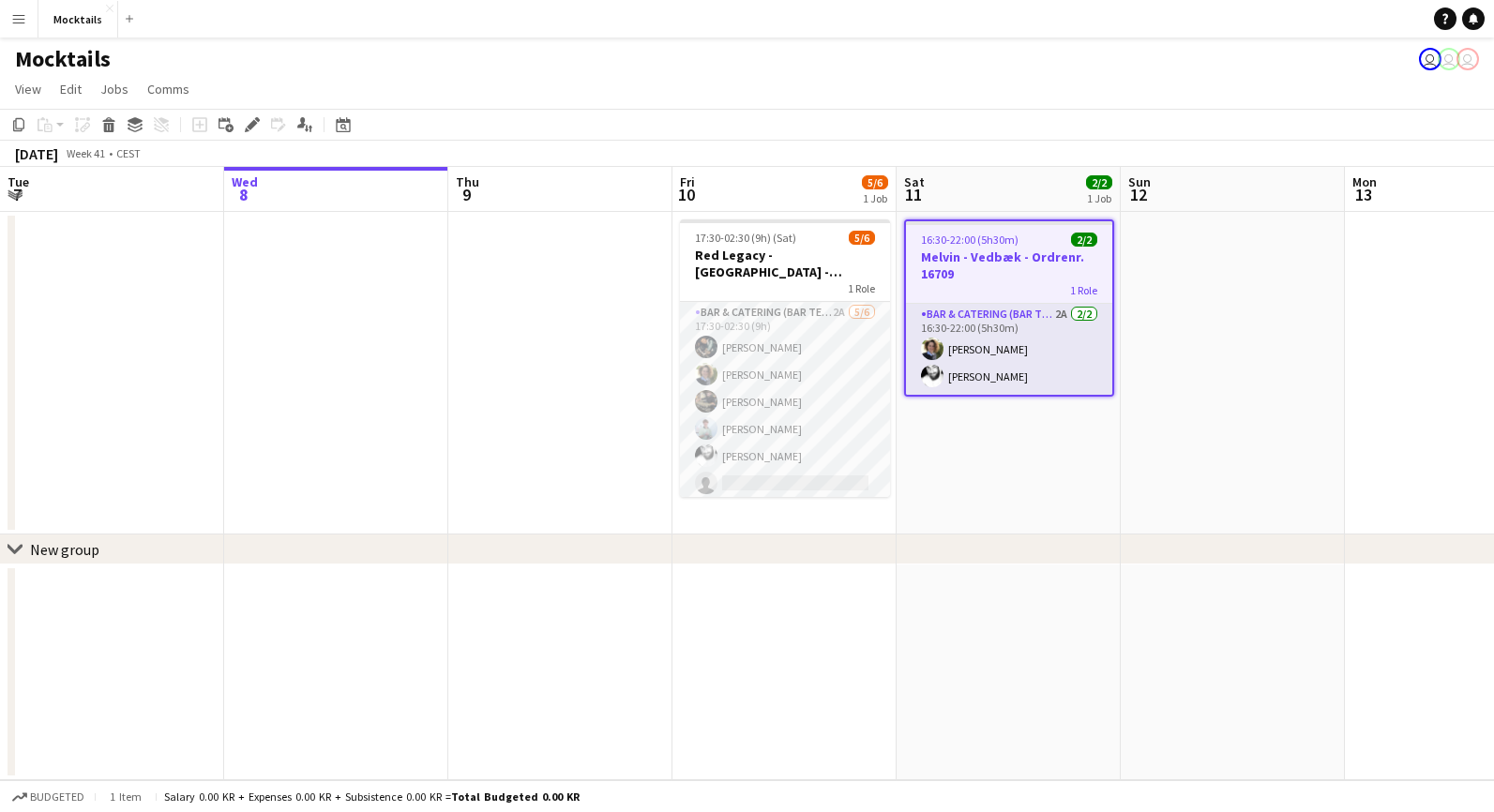
click at [1023, 77] on app-page-menu "View Day view expanded Day view collapsed Month view Date picker Jump to today …" at bounding box center [747, 91] width 1494 height 35
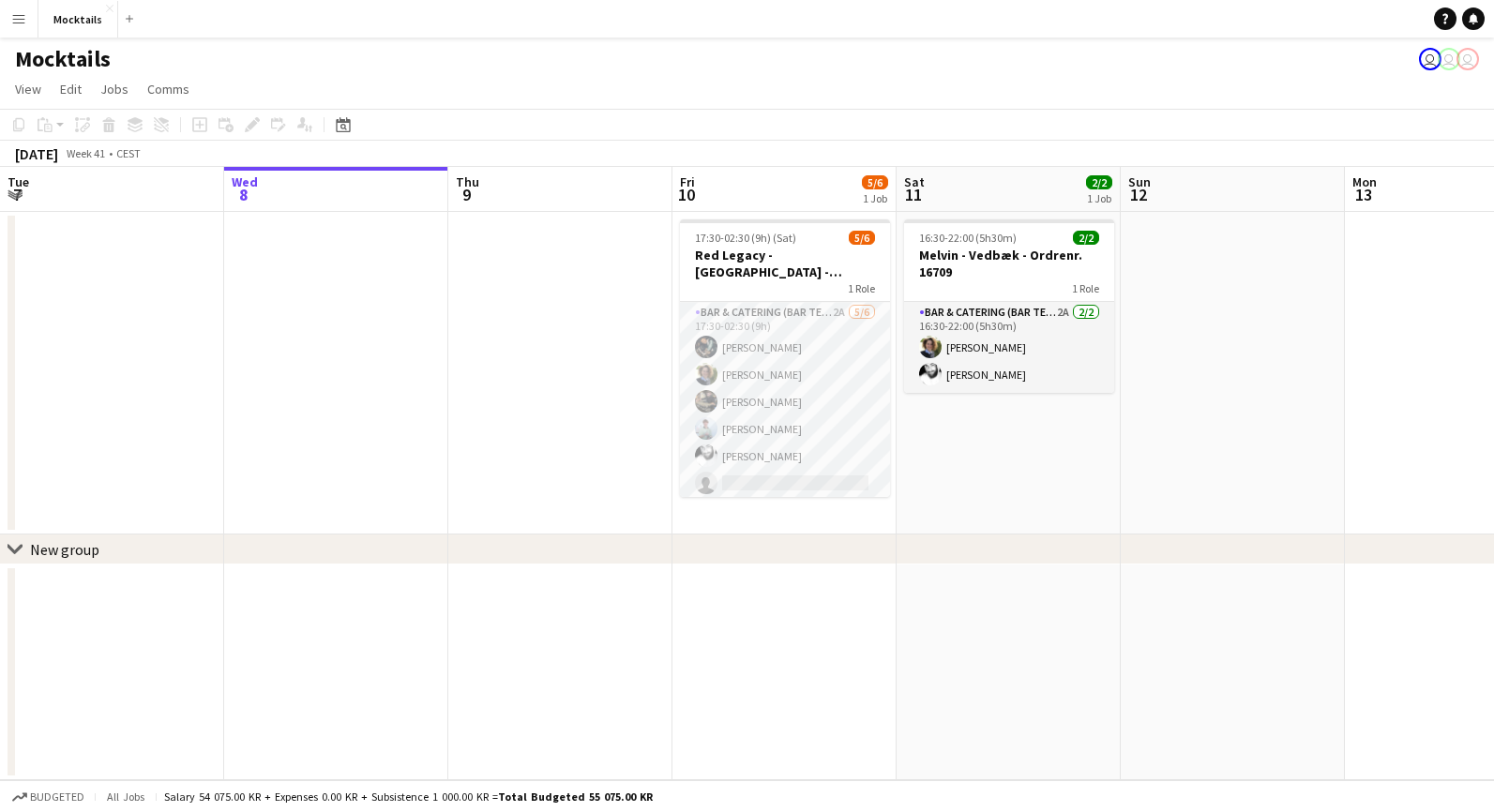
click at [1128, 97] on app-page-menu "View Day view expanded Day view collapsed Month view Date picker Jump to today …" at bounding box center [747, 91] width 1494 height 35
click at [1052, 91] on app-page-menu "View Day view expanded Day view collapsed Month view Date picker Jump to today …" at bounding box center [747, 91] width 1494 height 35
